Goal: Task Accomplishment & Management: Manage account settings

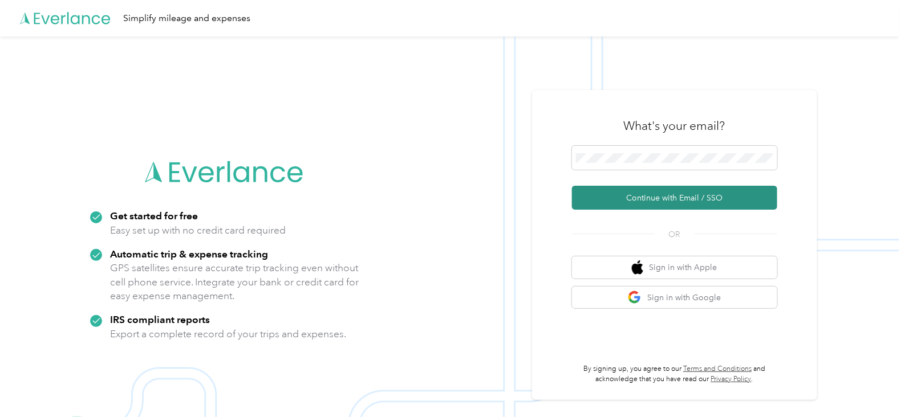
click at [656, 192] on button "Continue with Email / SSO" at bounding box center [674, 198] width 205 height 24
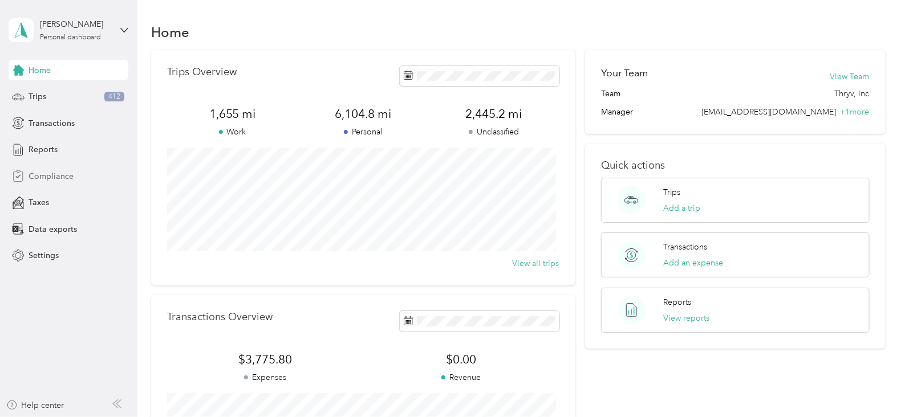
click at [42, 178] on span "Compliance" at bounding box center [51, 176] width 45 height 12
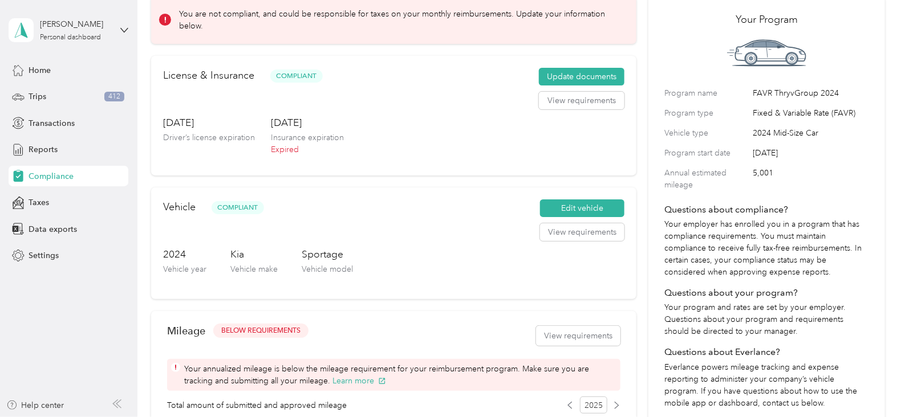
scroll to position [62, 0]
click at [550, 77] on button "Update documents" at bounding box center [582, 77] width 86 height 18
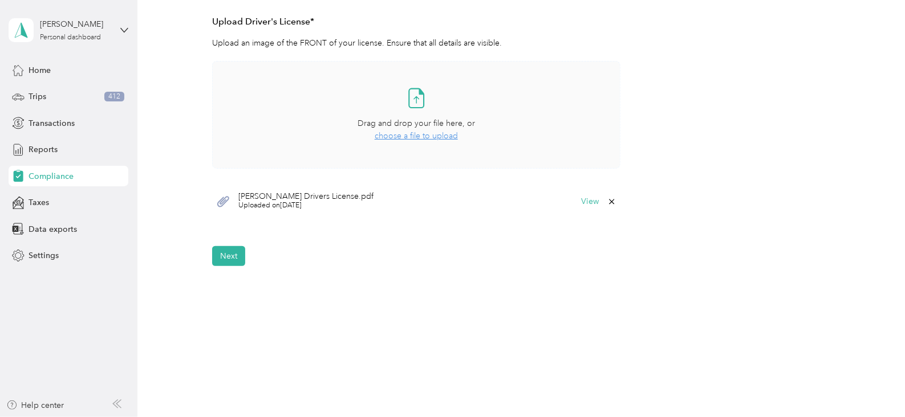
scroll to position [329, 0]
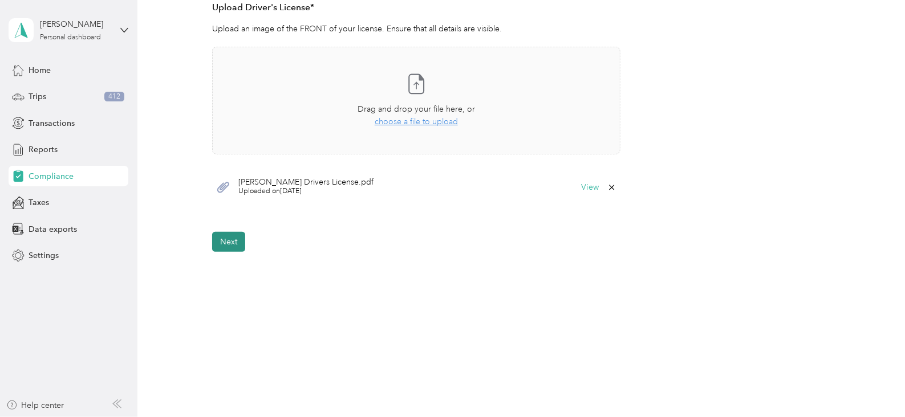
click at [222, 251] on button "Next" at bounding box center [228, 242] width 33 height 20
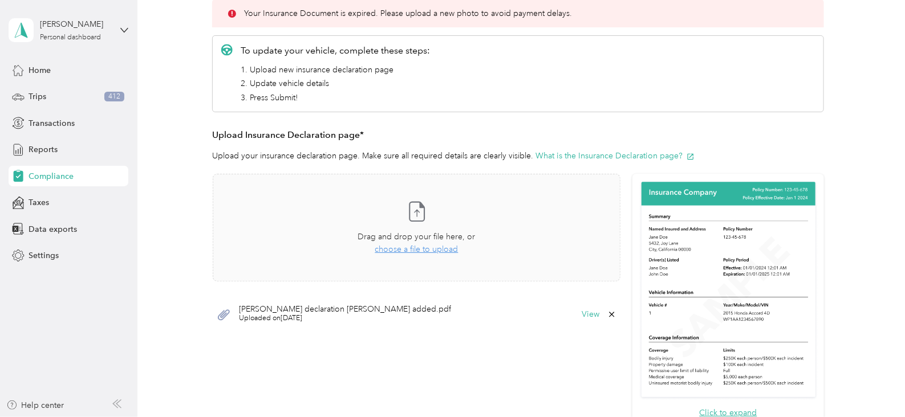
scroll to position [177, 0]
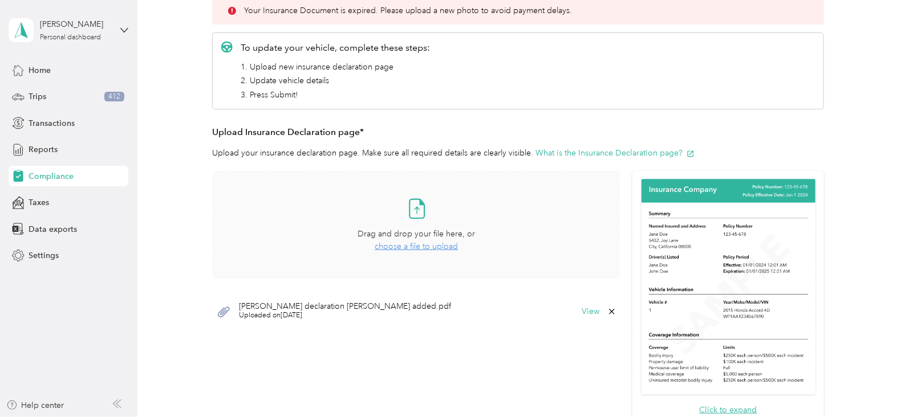
click at [415, 247] on span "choose a file to upload" at bounding box center [416, 247] width 83 height 10
click at [411, 243] on span "choose a file to upload" at bounding box center [416, 247] width 83 height 10
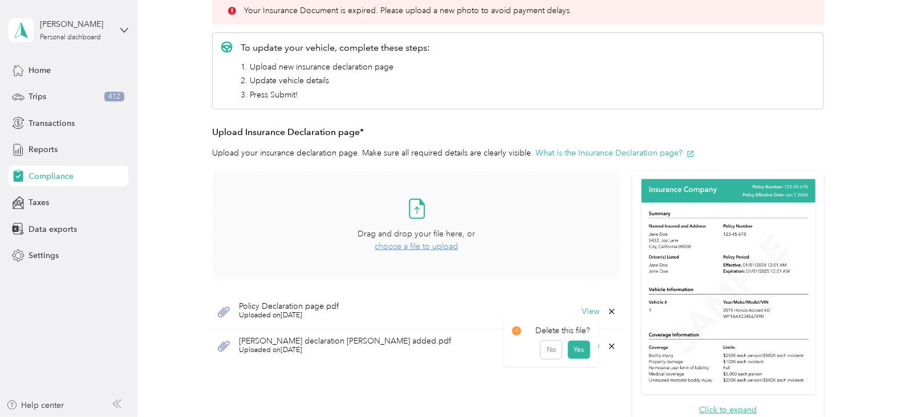
click at [610, 346] on icon at bounding box center [612, 346] width 5 height 5
click at [584, 355] on button "Yes" at bounding box center [579, 353] width 22 height 18
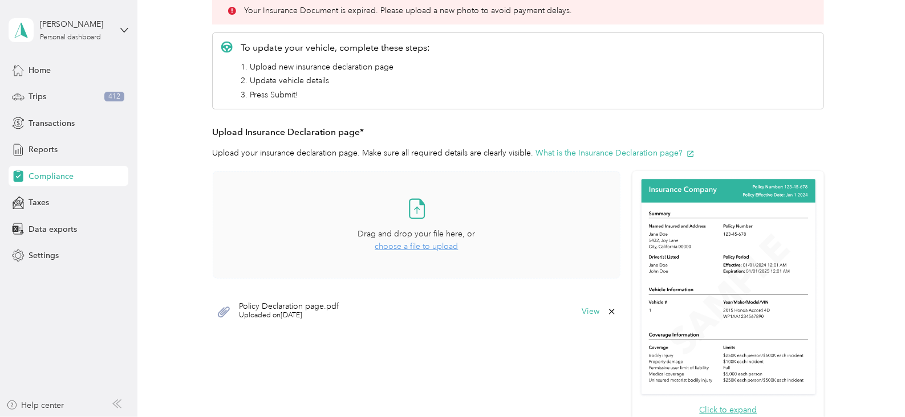
scroll to position [427, 0]
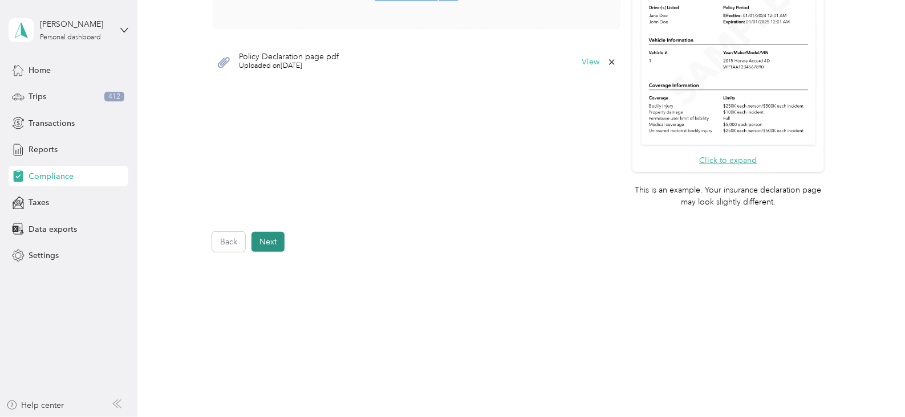
click at [277, 242] on button "Next" at bounding box center [267, 242] width 33 height 20
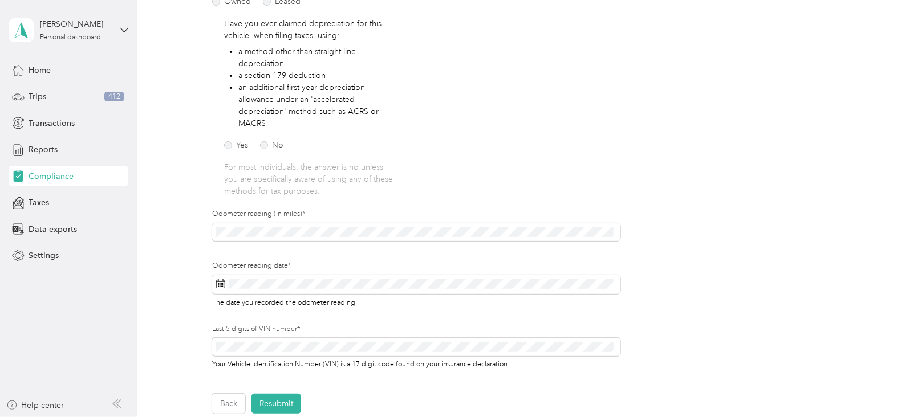
scroll to position [201, 0]
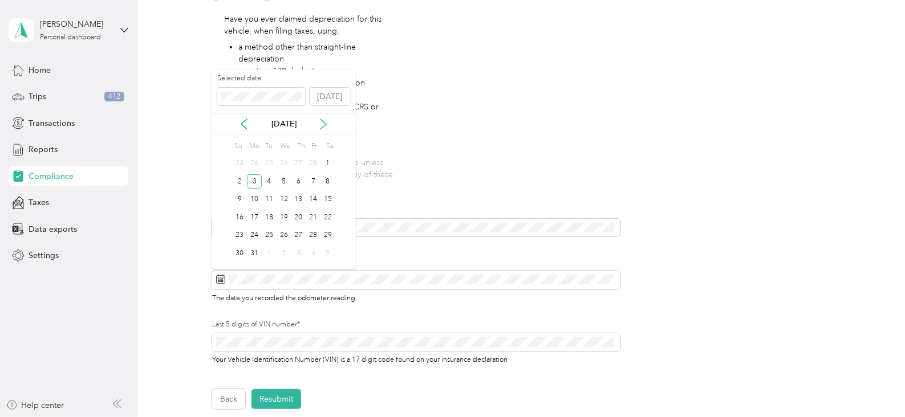
click at [322, 128] on icon at bounding box center [323, 124] width 6 height 10
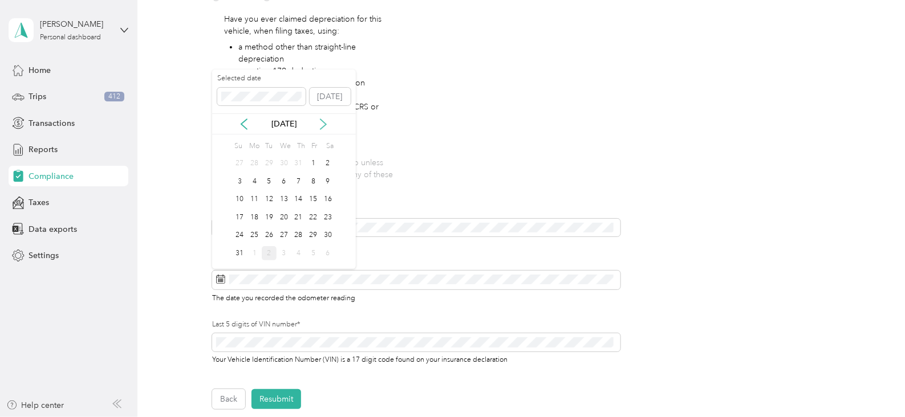
click at [322, 128] on icon at bounding box center [323, 124] width 6 height 10
click at [268, 165] on div "2" at bounding box center [269, 164] width 15 height 14
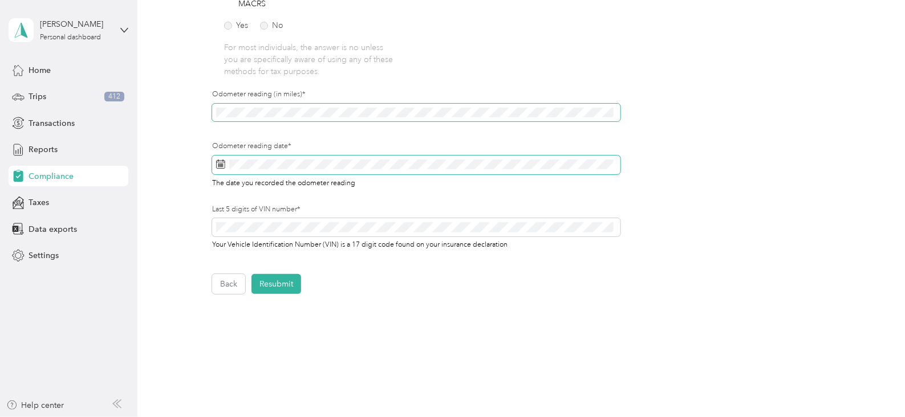
scroll to position [317, 0]
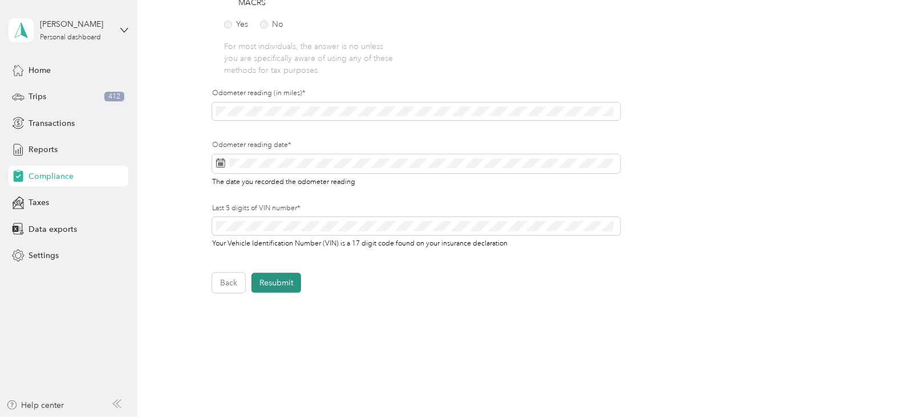
click at [284, 282] on button "Resubmit" at bounding box center [276, 283] width 50 height 20
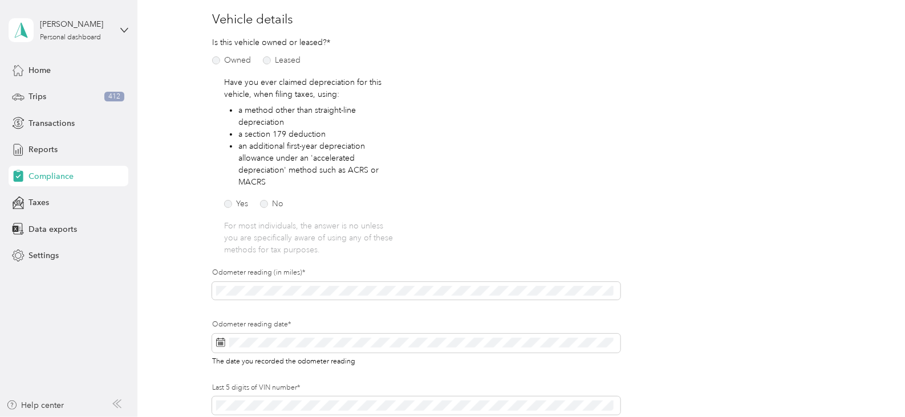
scroll to position [14, 0]
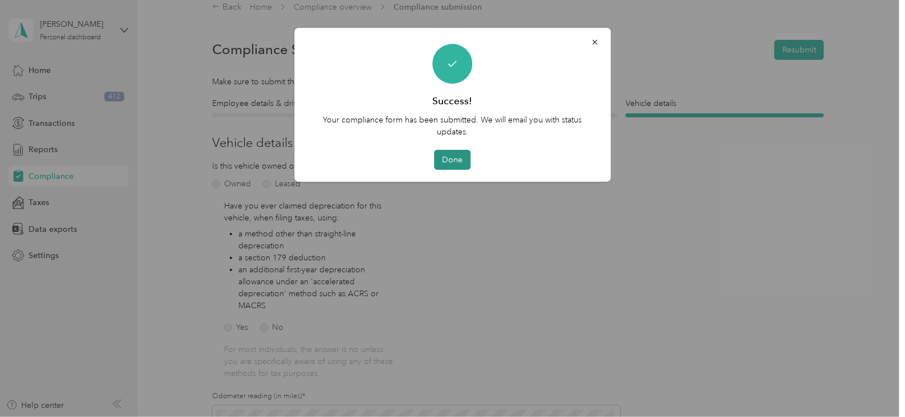
click at [456, 160] on button "Done" at bounding box center [452, 160] width 36 height 20
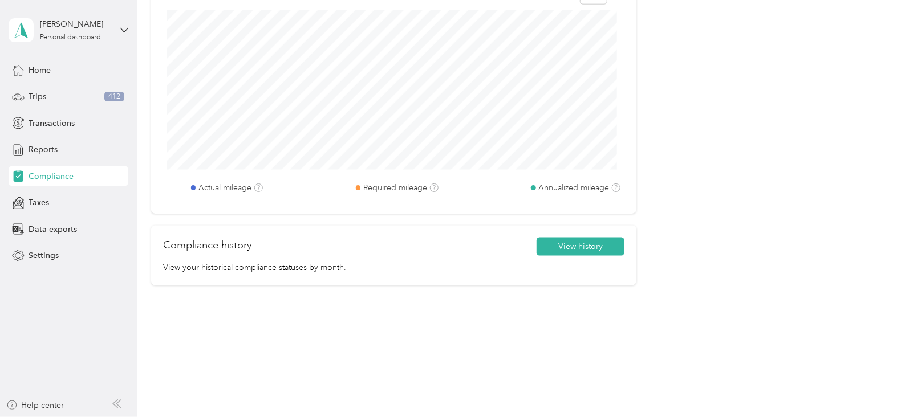
scroll to position [572, 0]
click at [43, 96] on span "Trips" at bounding box center [38, 97] width 18 height 12
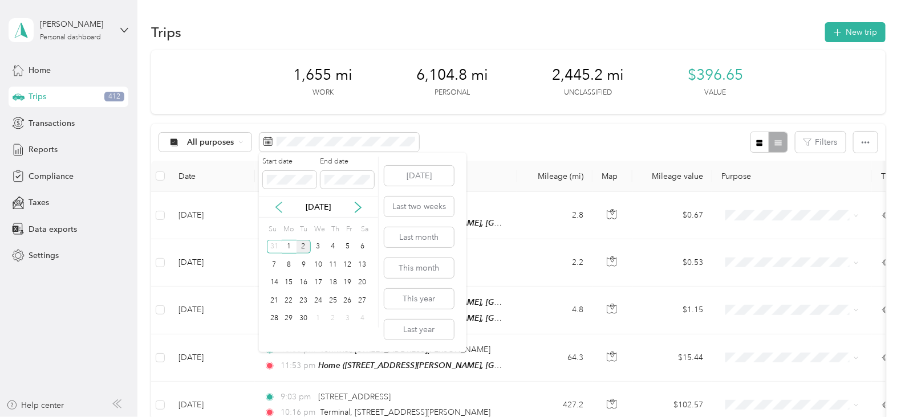
click at [280, 208] on icon at bounding box center [278, 207] width 11 height 11
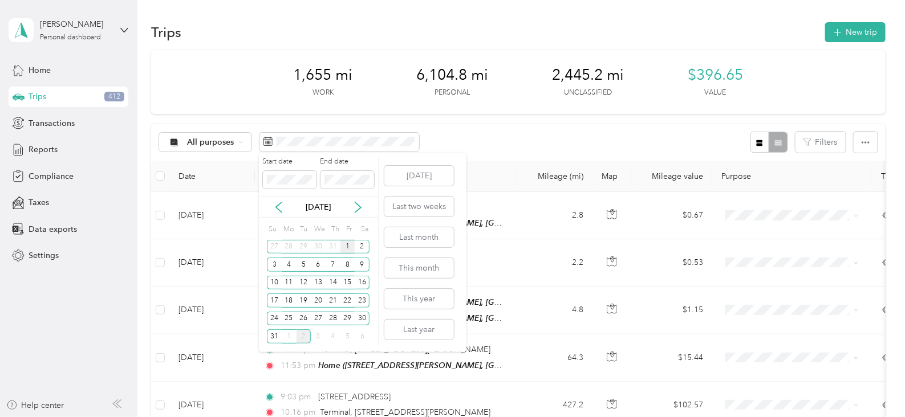
click at [350, 249] on div "1" at bounding box center [347, 247] width 15 height 14
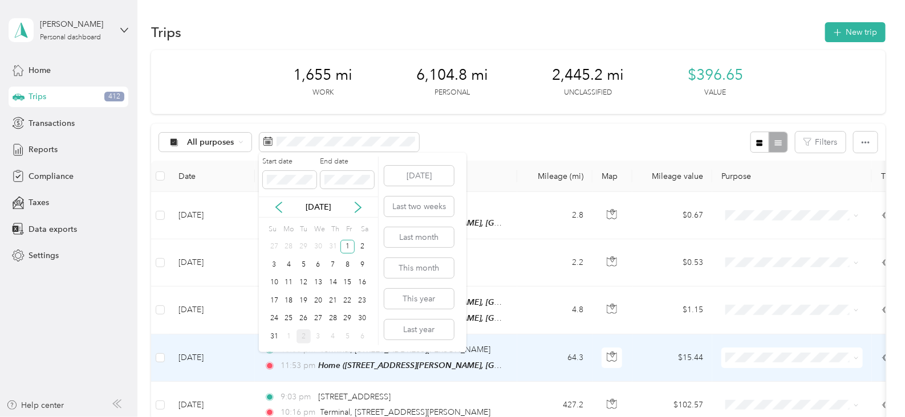
click at [599, 354] on body "Joseph Wahl Personal dashboard Home Trips 412 Transactions Reports Compliance T…" at bounding box center [449, 208] width 899 height 417
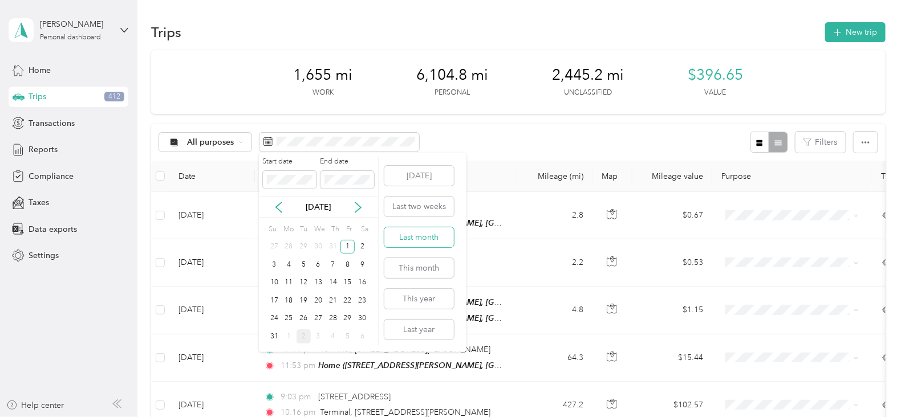
click at [418, 238] on button "Last month" at bounding box center [419, 238] width 70 height 20
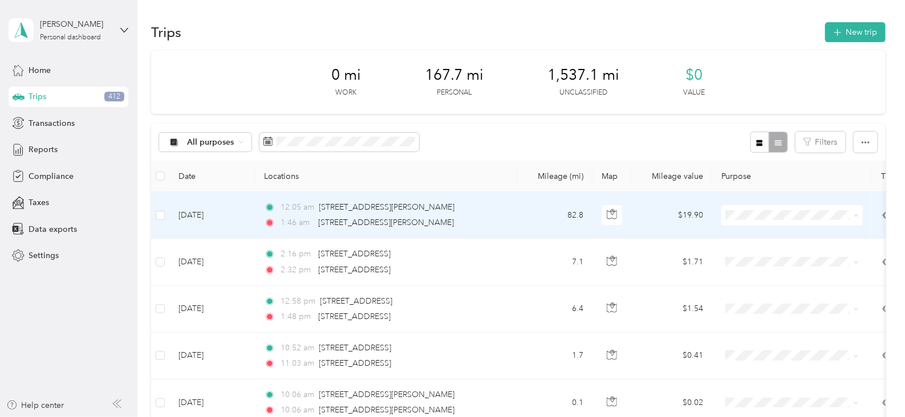
click at [766, 254] on span "Personal" at bounding box center [802, 256] width 105 height 12
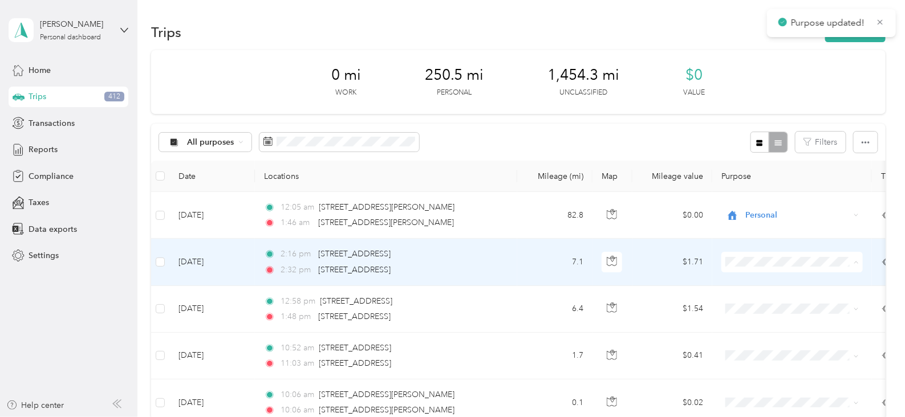
click at [758, 302] on span "Personal" at bounding box center [802, 303] width 105 height 12
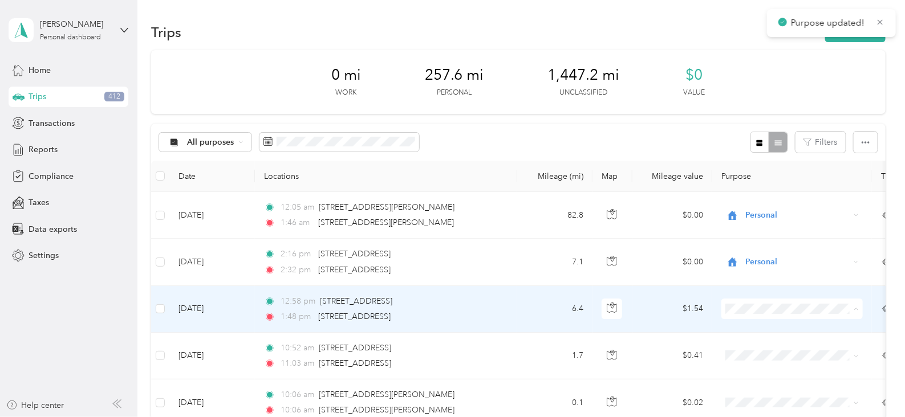
click at [757, 349] on span "Personal" at bounding box center [802, 350] width 105 height 12
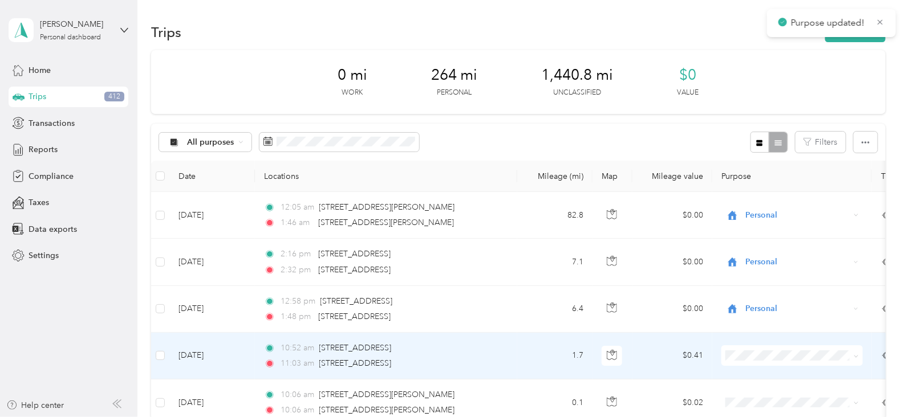
click at [751, 397] on span "Personal" at bounding box center [802, 397] width 105 height 12
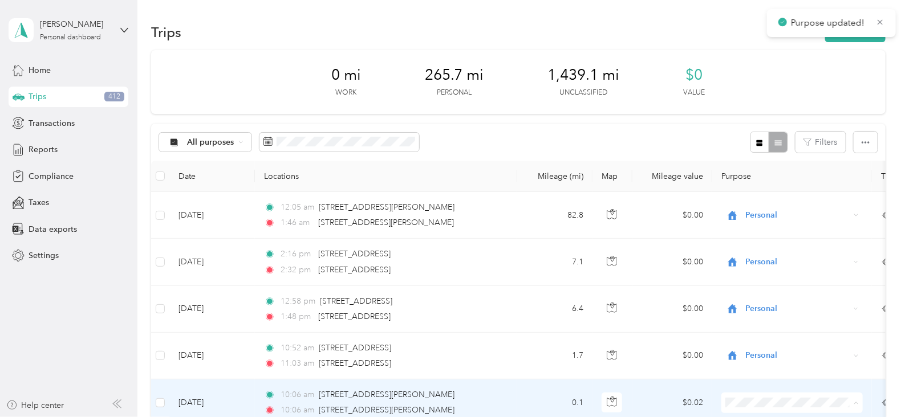
click at [753, 383] on li "Personal" at bounding box center [791, 381] width 141 height 20
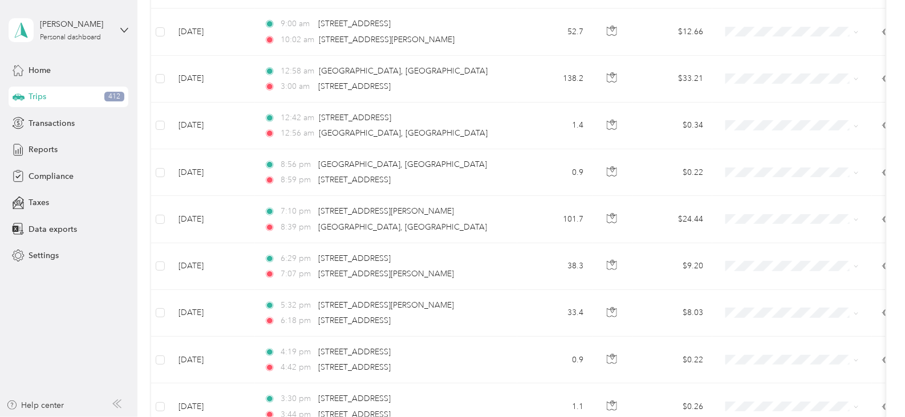
scroll to position [411, 0]
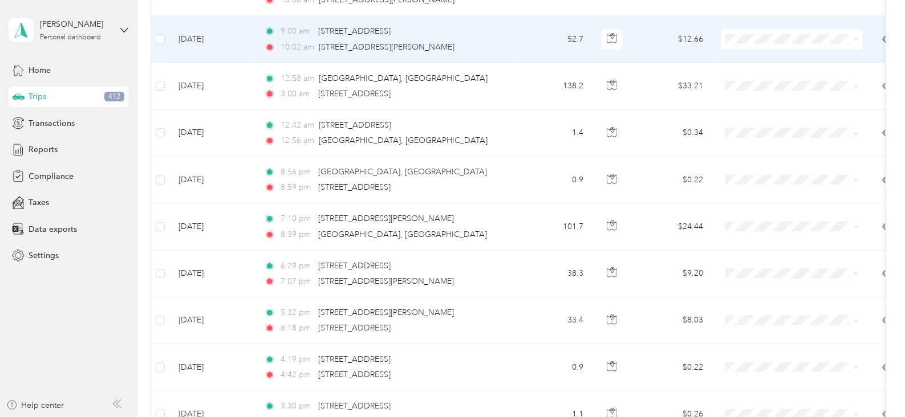
click at [740, 80] on span "Personal" at bounding box center [791, 80] width 125 height 12
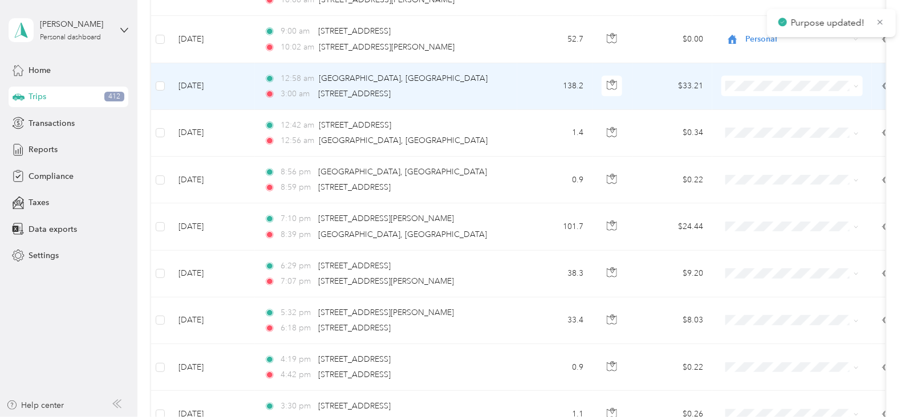
click at [741, 122] on icon at bounding box center [736, 121] width 14 height 9
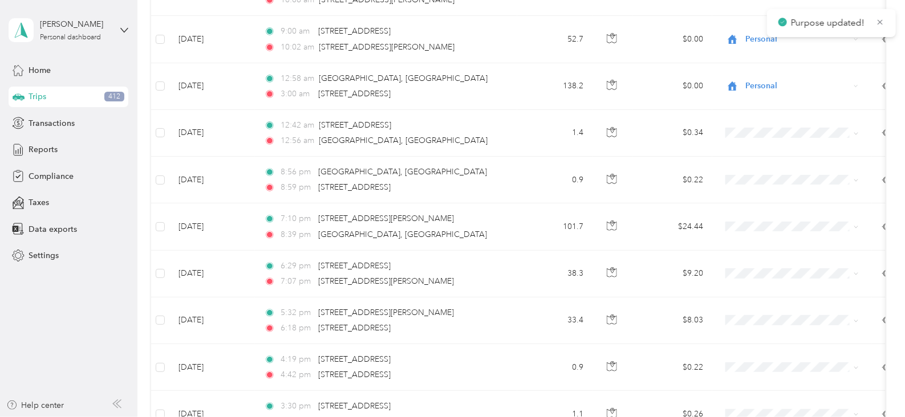
drag, startPoint x: 912, startPoint y: 188, endPoint x: 868, endPoint y: 198, distance: 44.5
click at [868, 198] on body "Purpose updated! Joseph Wahl Personal dashboard Home Trips 412 Transactions Rep…" at bounding box center [449, 208] width 899 height 417
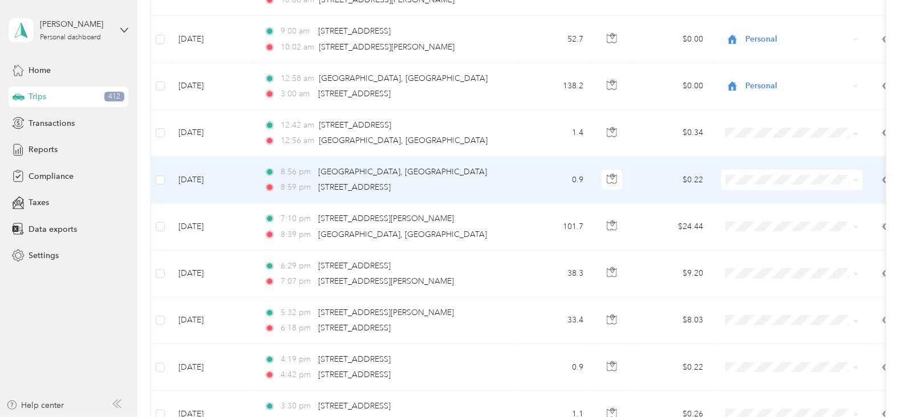
click at [810, 222] on li "Personal" at bounding box center [791, 220] width 141 height 20
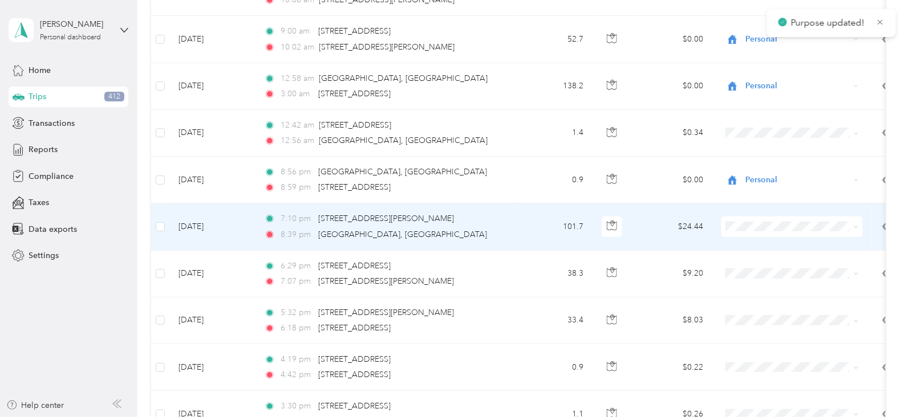
click at [749, 264] on span "Personal" at bounding box center [791, 263] width 125 height 12
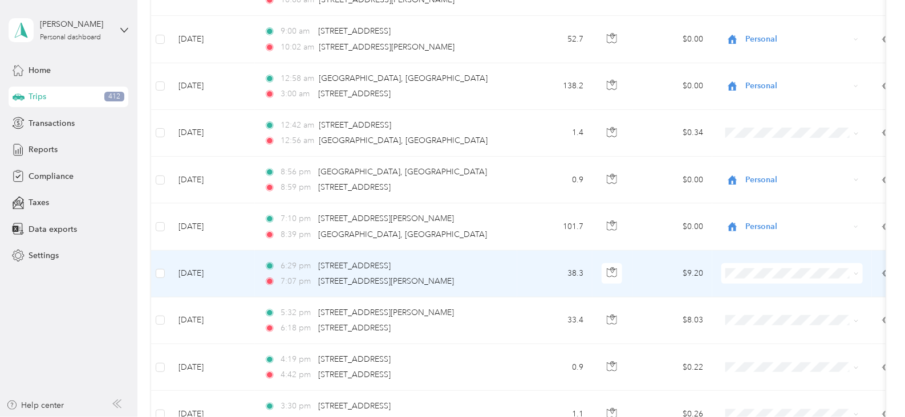
click at [755, 311] on span "Personal" at bounding box center [802, 312] width 105 height 12
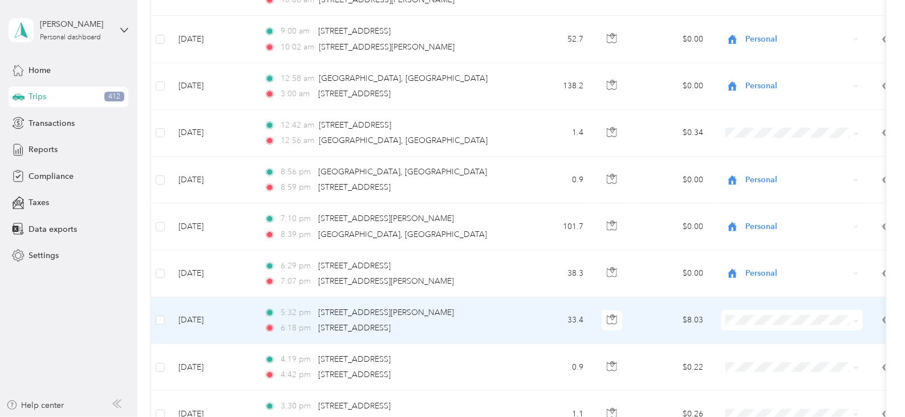
click at [751, 359] on span "Personal" at bounding box center [802, 360] width 105 height 12
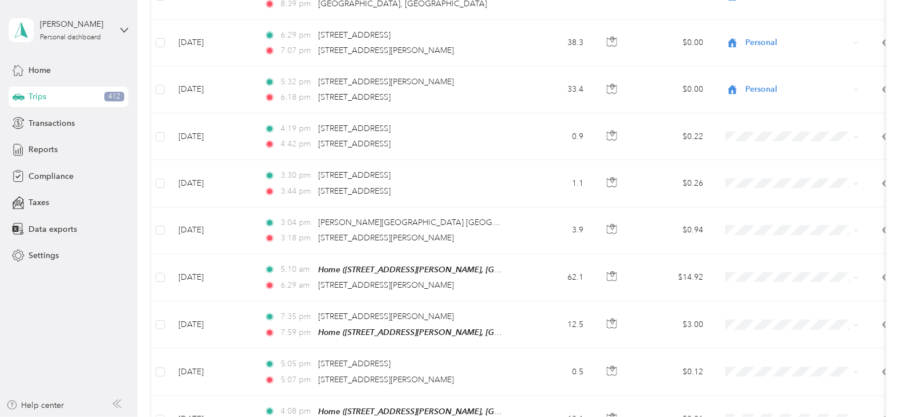
scroll to position [667, 0]
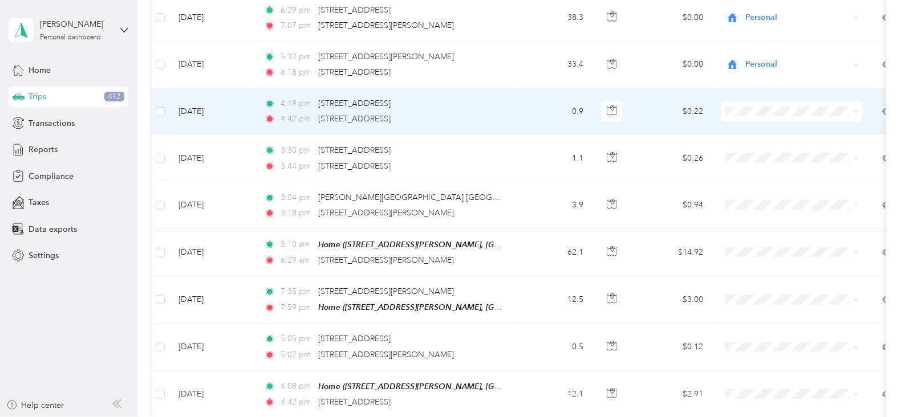
click at [743, 151] on span "Personal" at bounding box center [791, 151] width 125 height 12
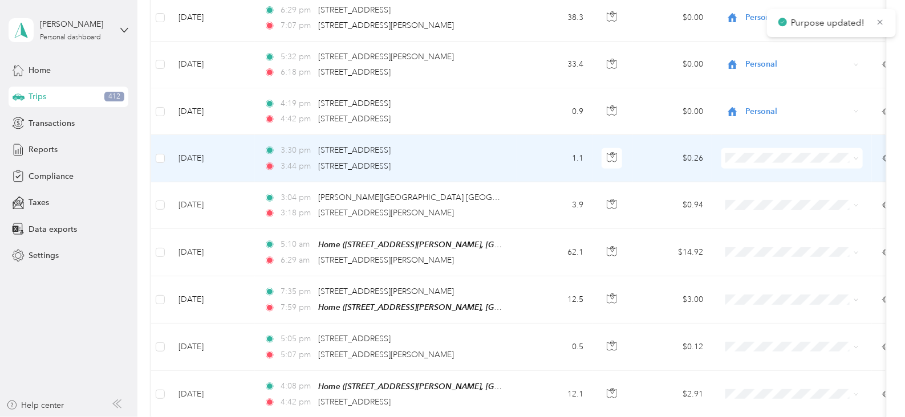
click at [746, 198] on span "Personal" at bounding box center [791, 198] width 125 height 12
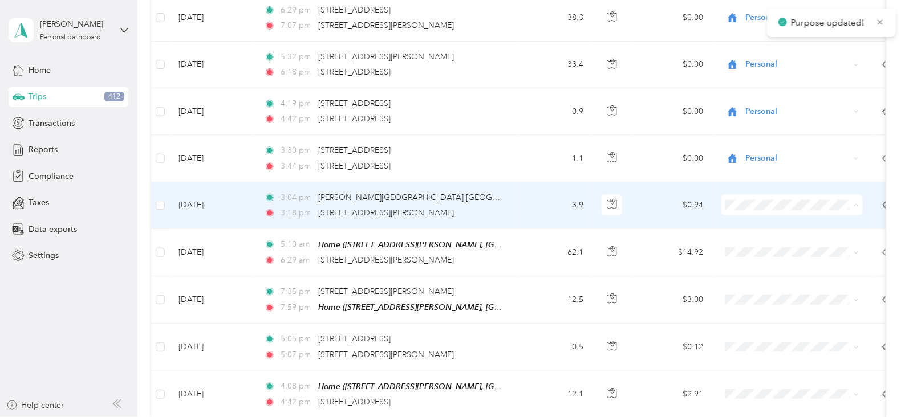
click at [747, 241] on span "Personal" at bounding box center [791, 244] width 125 height 12
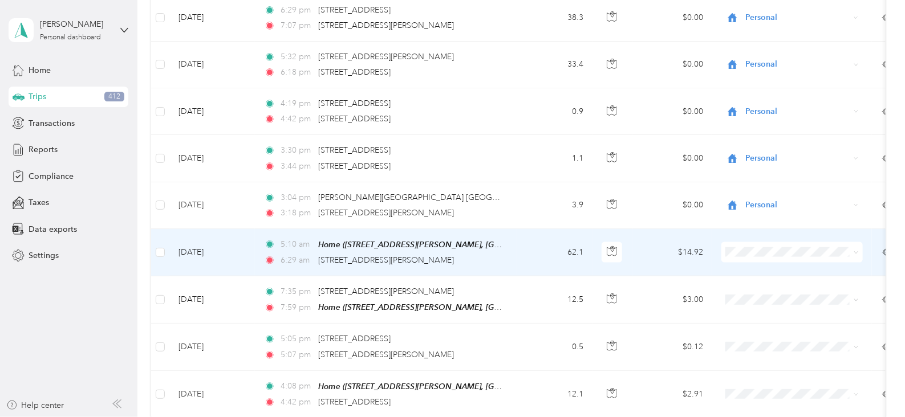
click at [752, 293] on span "Personal" at bounding box center [802, 290] width 105 height 12
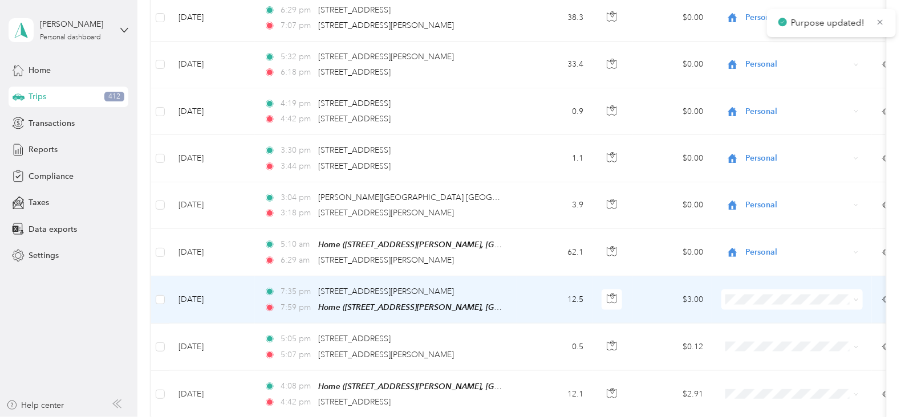
click at [731, 302] on span at bounding box center [791, 300] width 141 height 21
click at [744, 302] on span at bounding box center [791, 300] width 141 height 21
click at [754, 340] on li "Personal" at bounding box center [791, 338] width 141 height 20
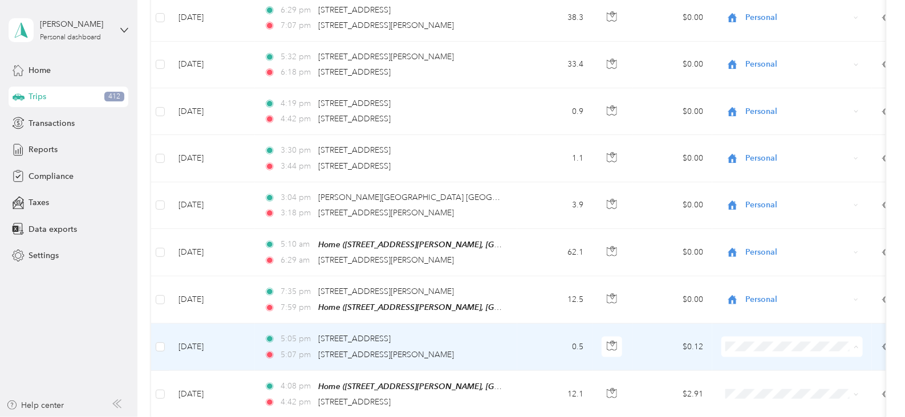
click at [757, 388] on li "Personal" at bounding box center [791, 385] width 141 height 20
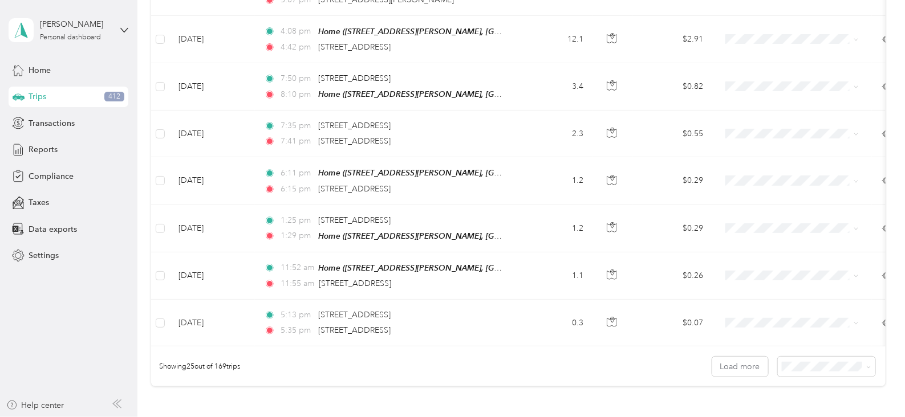
scroll to position [1020, 0]
